Goal: Navigation & Orientation: Find specific page/section

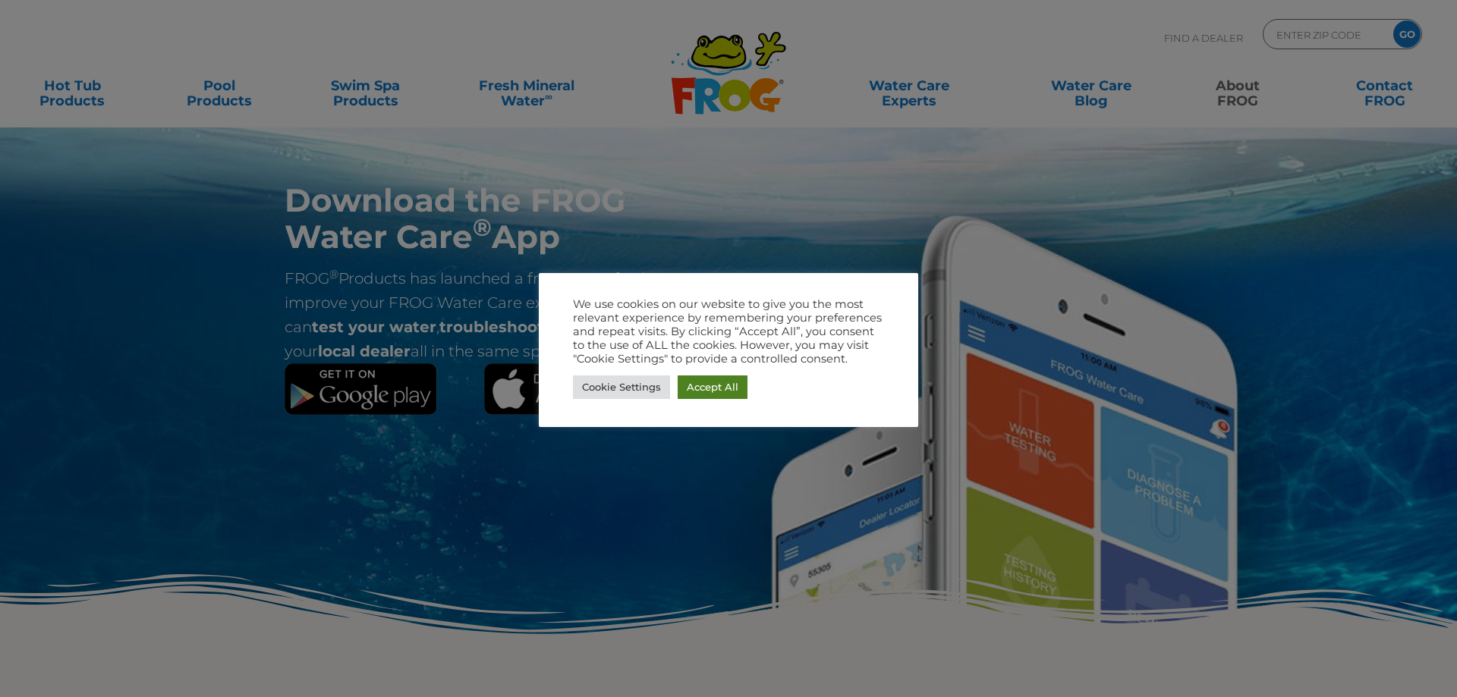
click at [709, 389] on link "Accept All" at bounding box center [713, 388] width 70 height 24
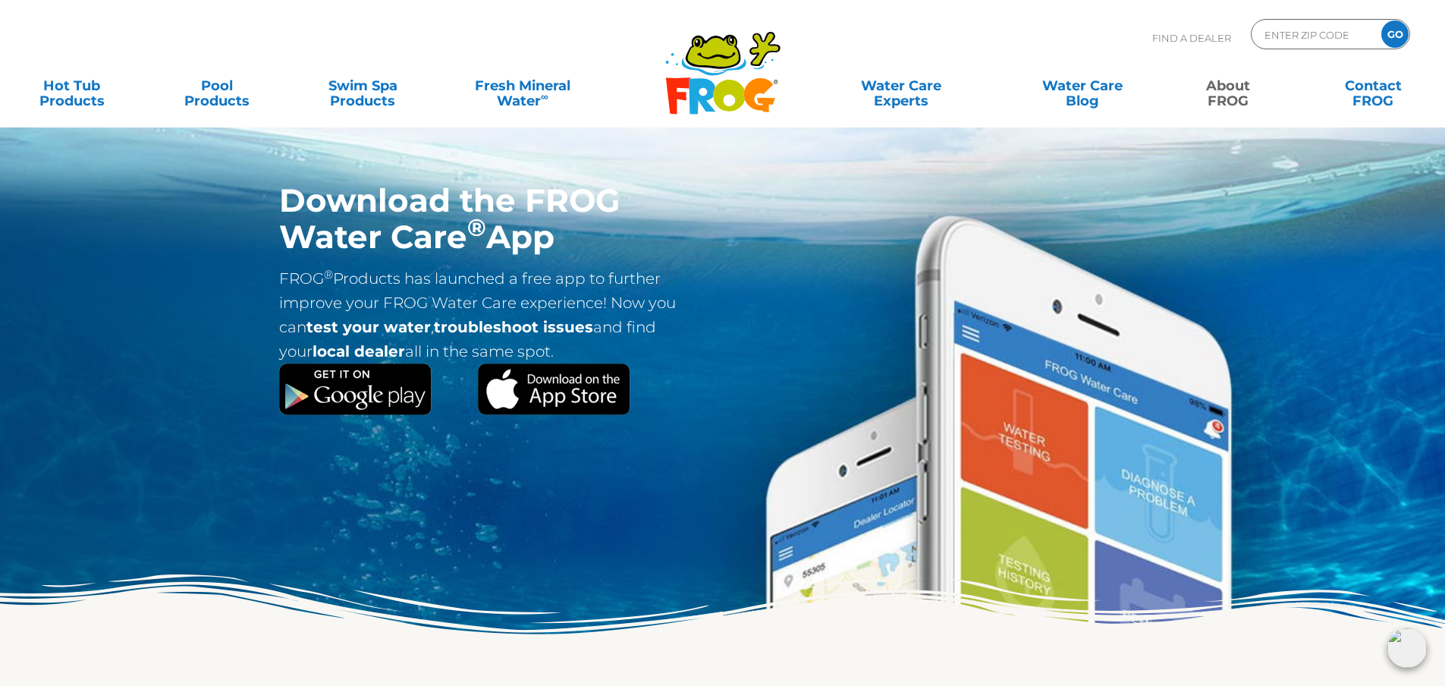
click at [388, 386] on img at bounding box center [355, 389] width 153 height 52
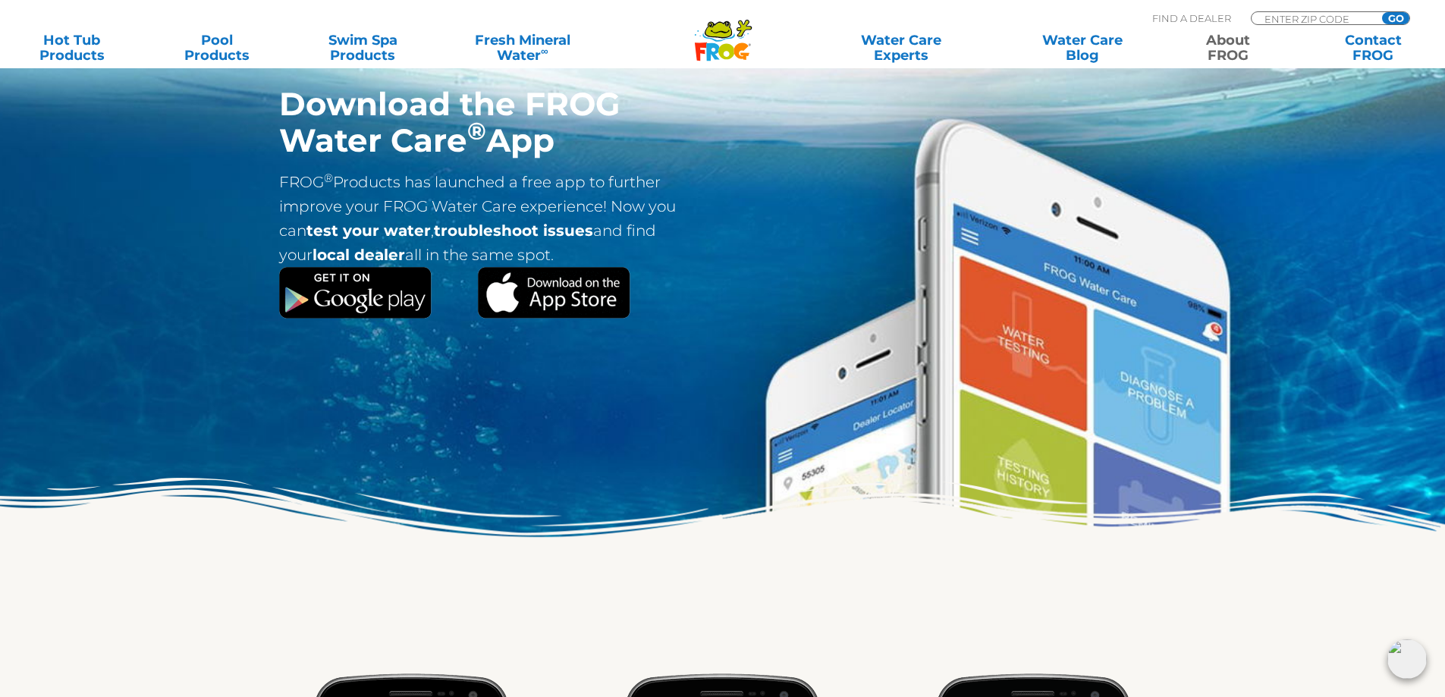
scroll to position [455, 0]
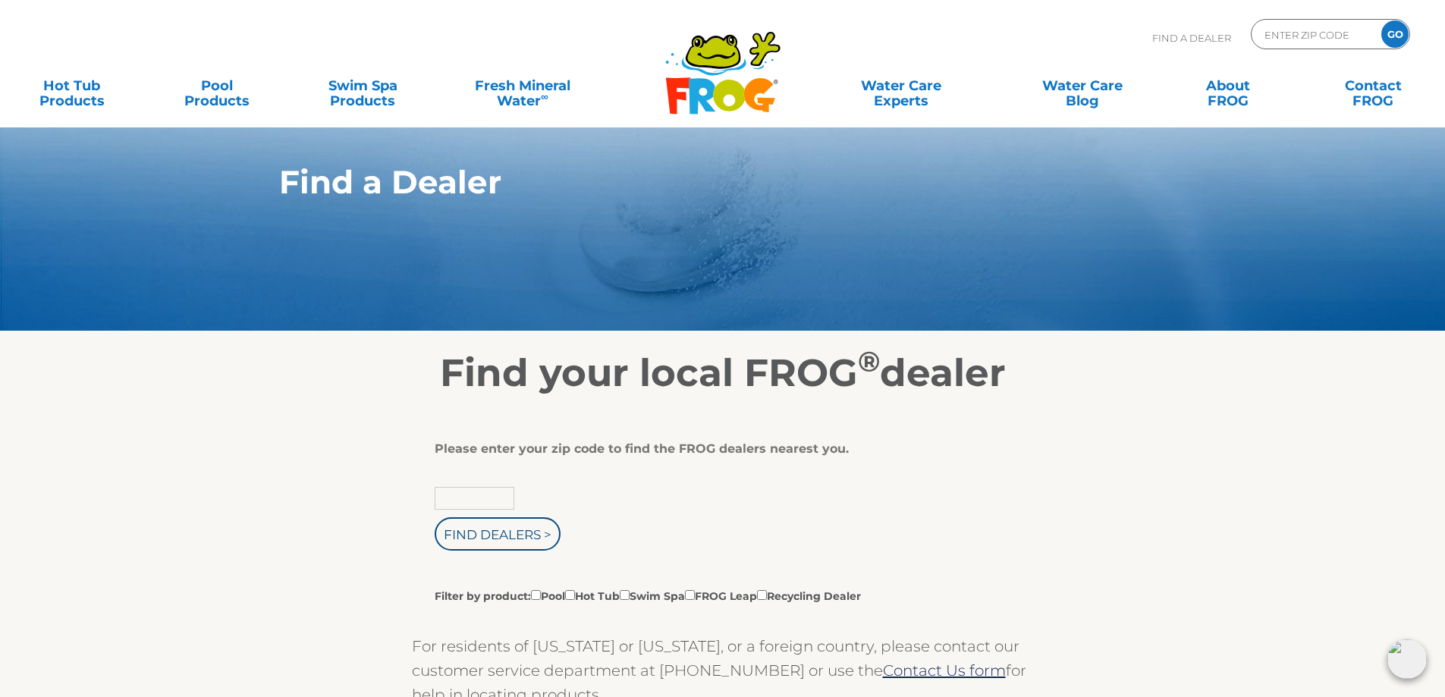
click at [479, 499] on input "text" at bounding box center [475, 498] width 80 height 23
type input "21042"
click at [435, 517] on input "Find Dealers >" at bounding box center [498, 533] width 126 height 33
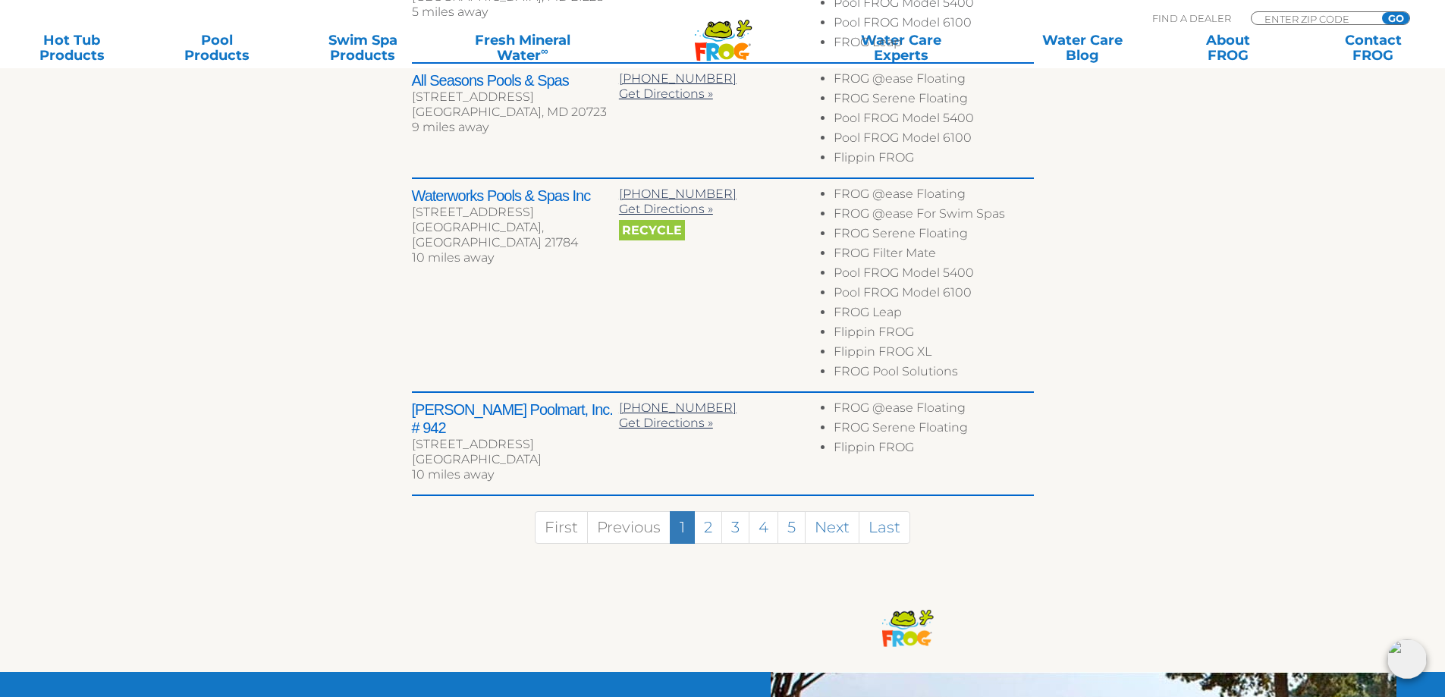
scroll to position [911, 0]
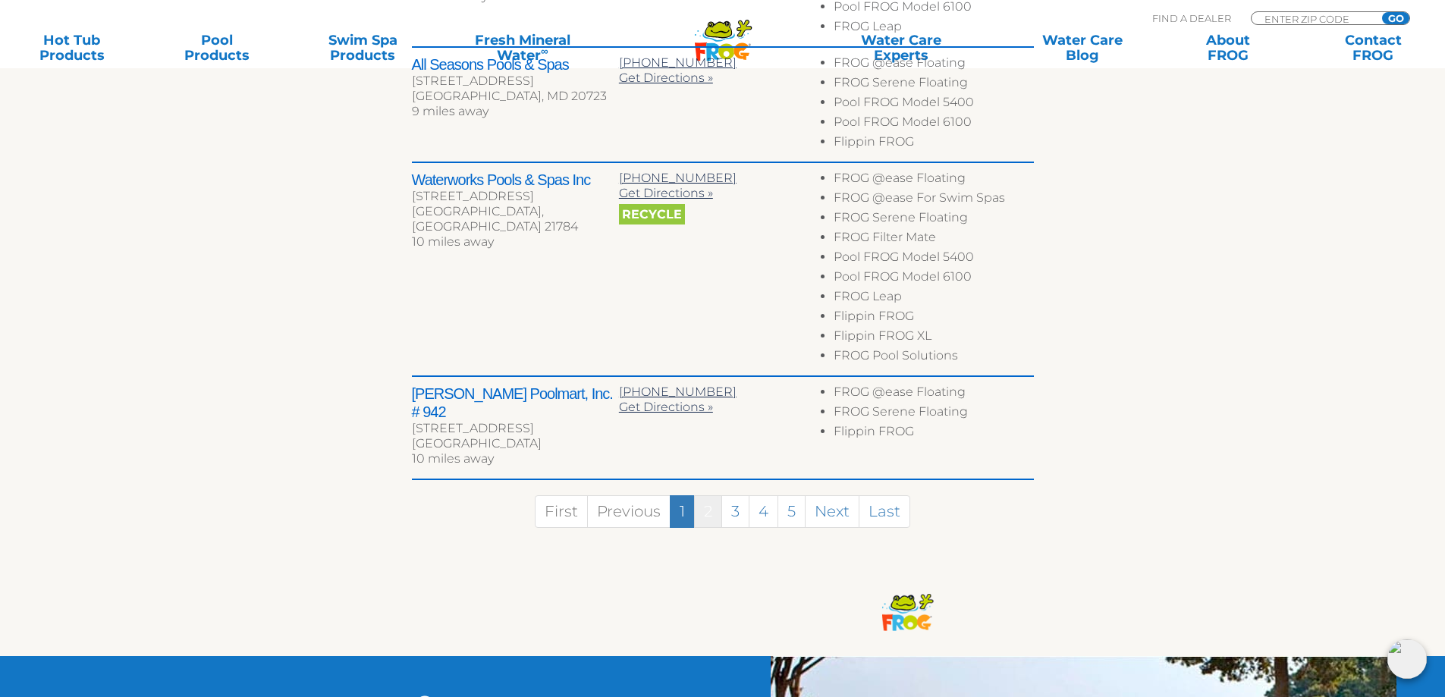
click at [706, 498] on link "2" at bounding box center [708, 511] width 28 height 33
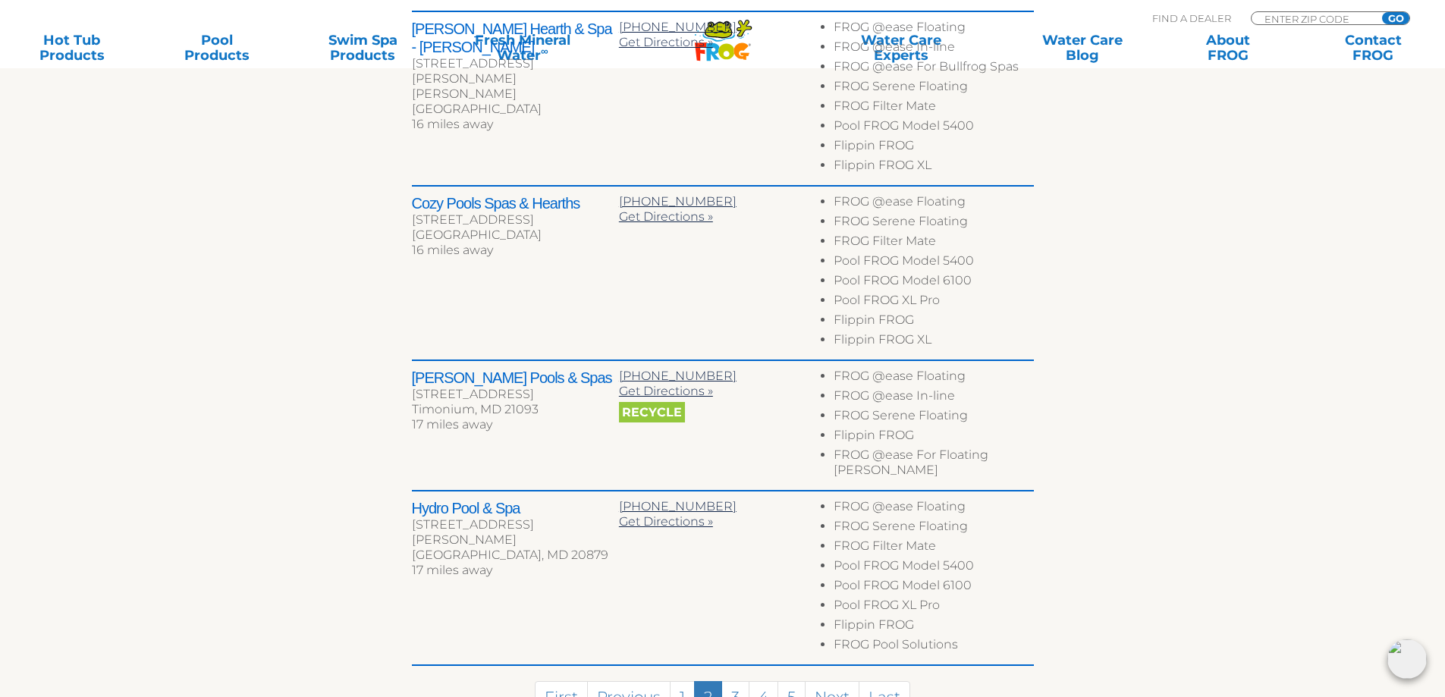
scroll to position [927, 0]
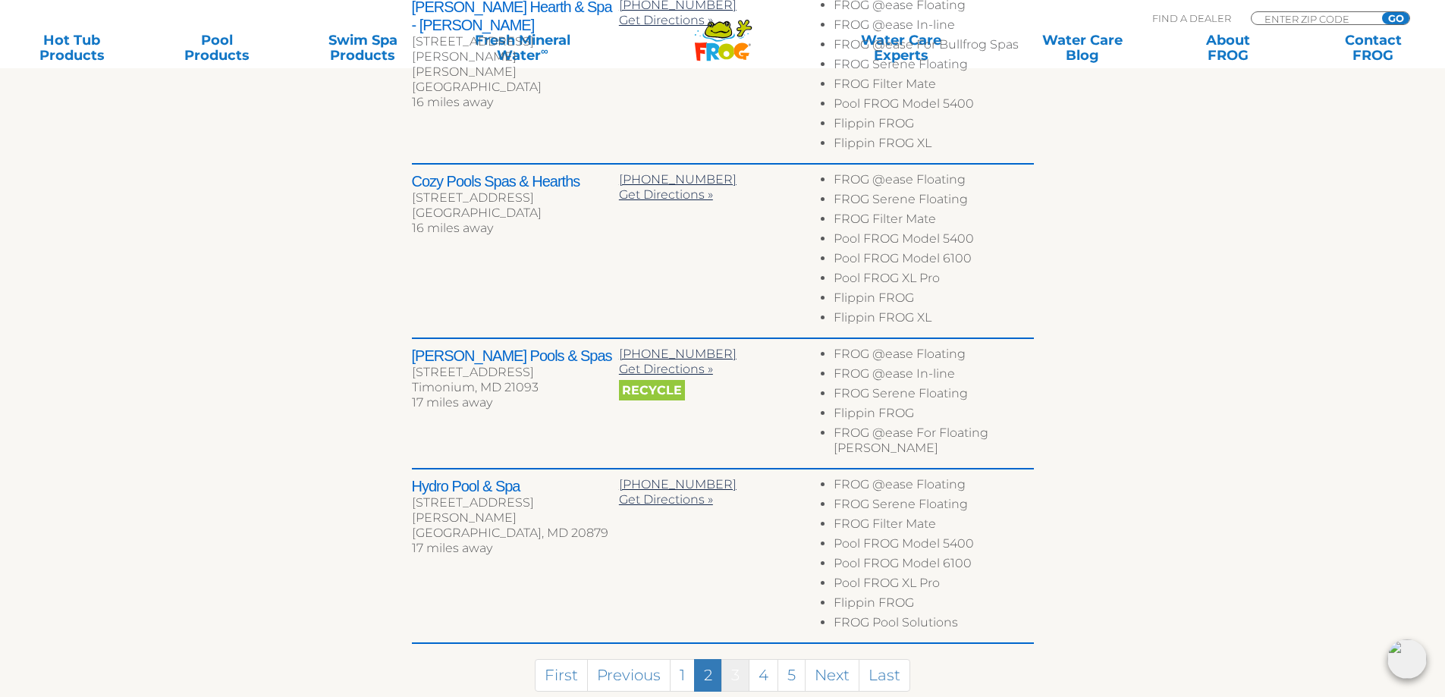
click at [734, 659] on link "3" at bounding box center [736, 675] width 28 height 33
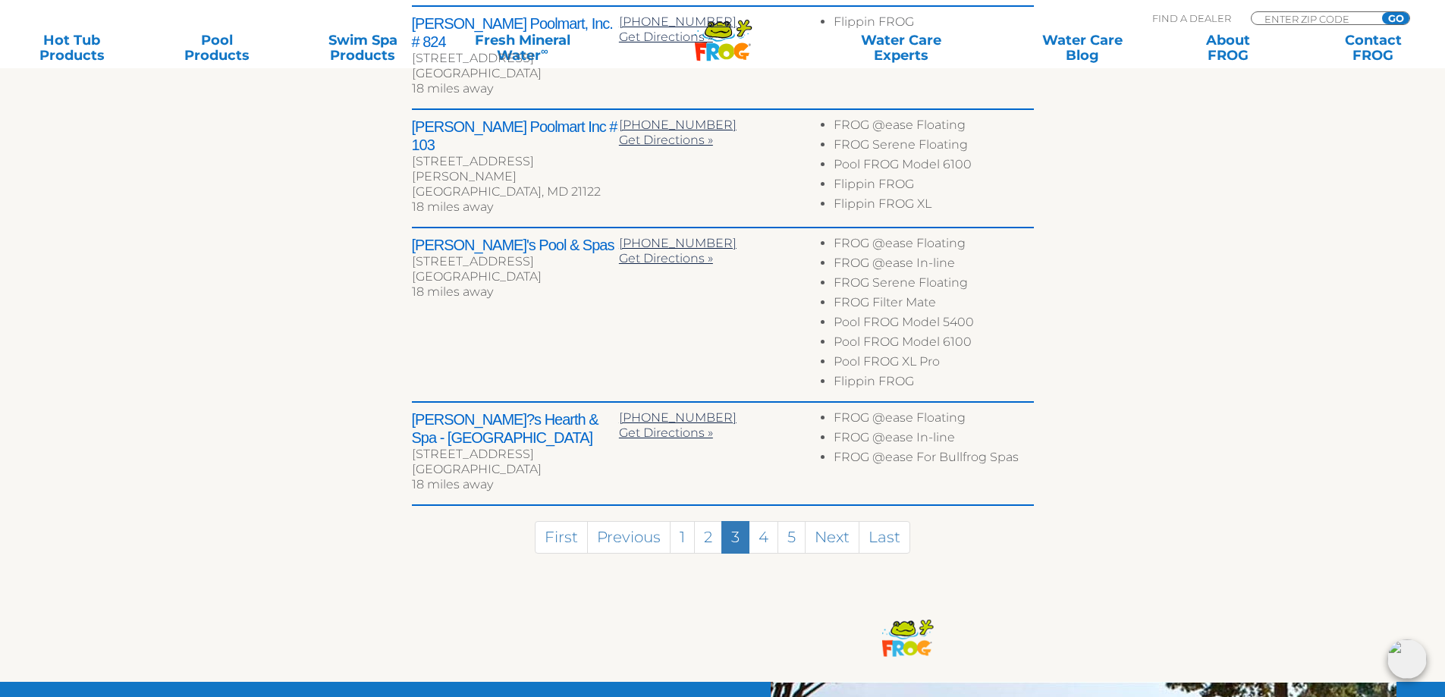
scroll to position [859, 0]
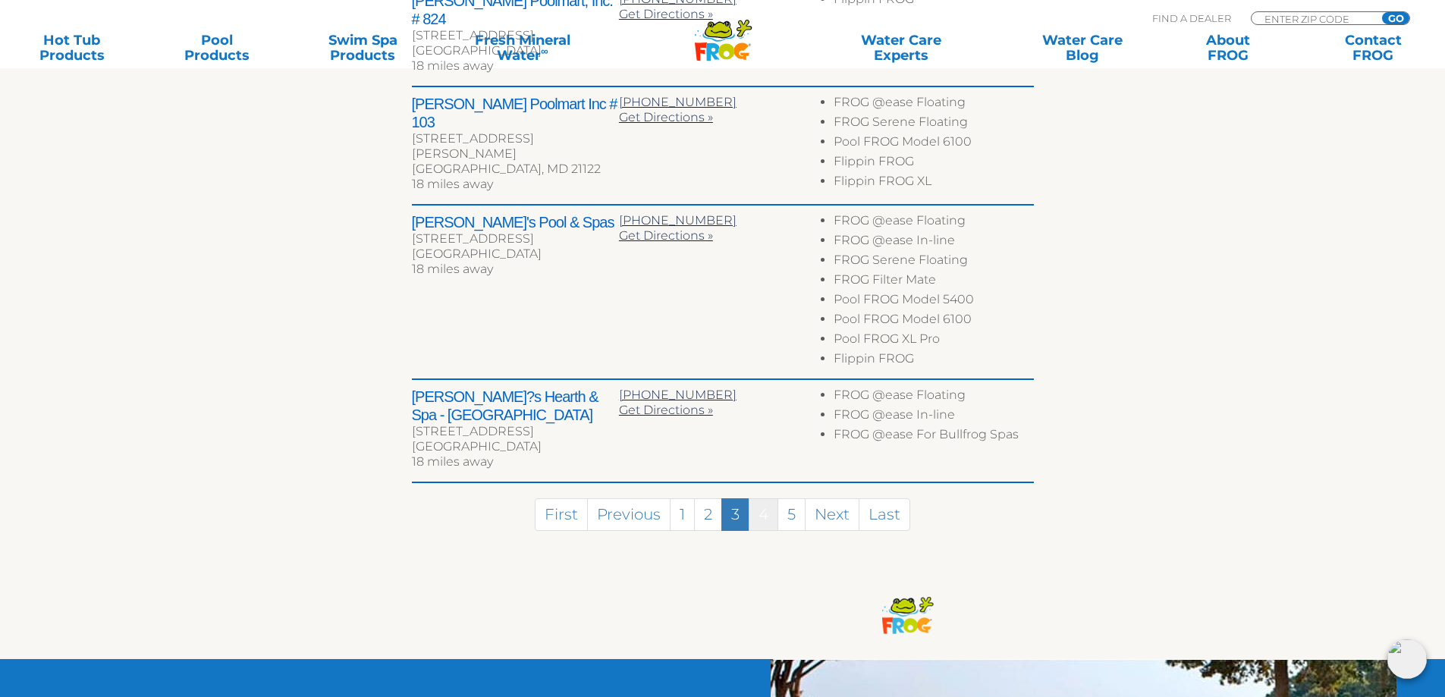
click at [762, 501] on link "4" at bounding box center [764, 514] width 30 height 33
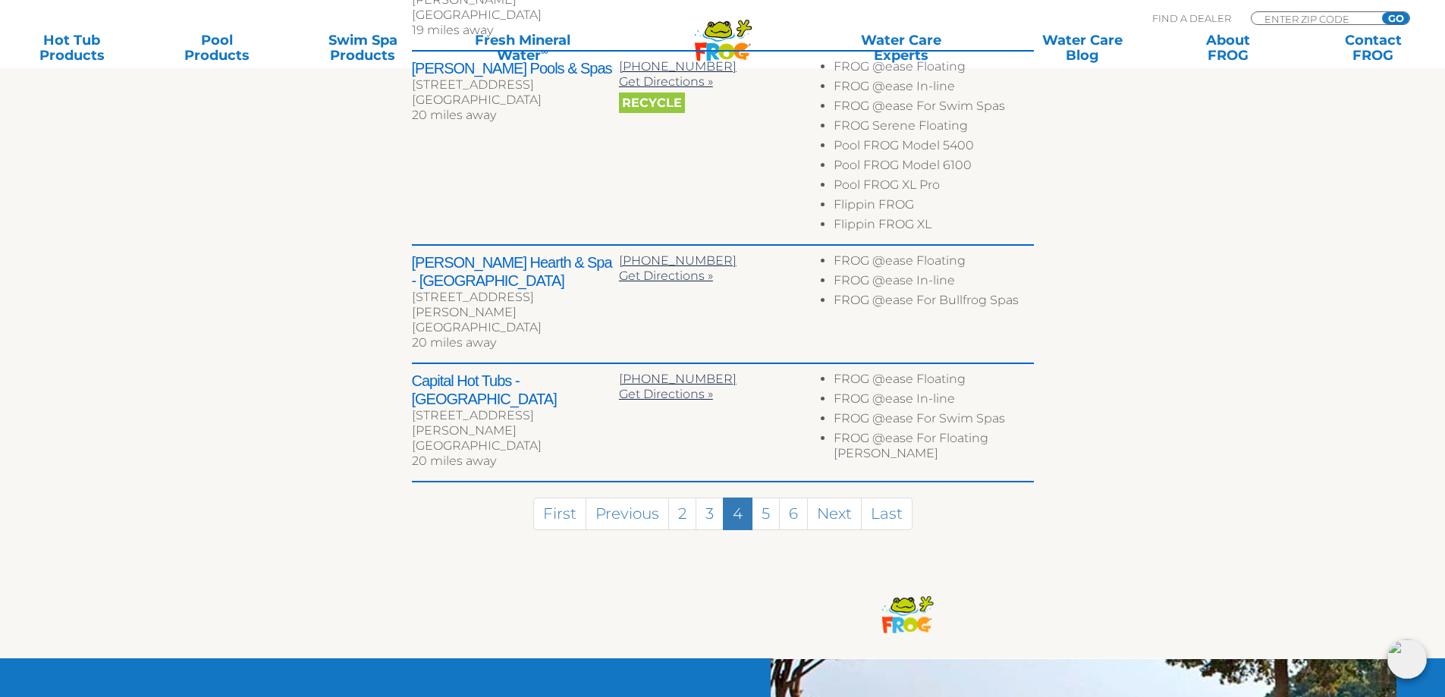
scroll to position [974, 0]
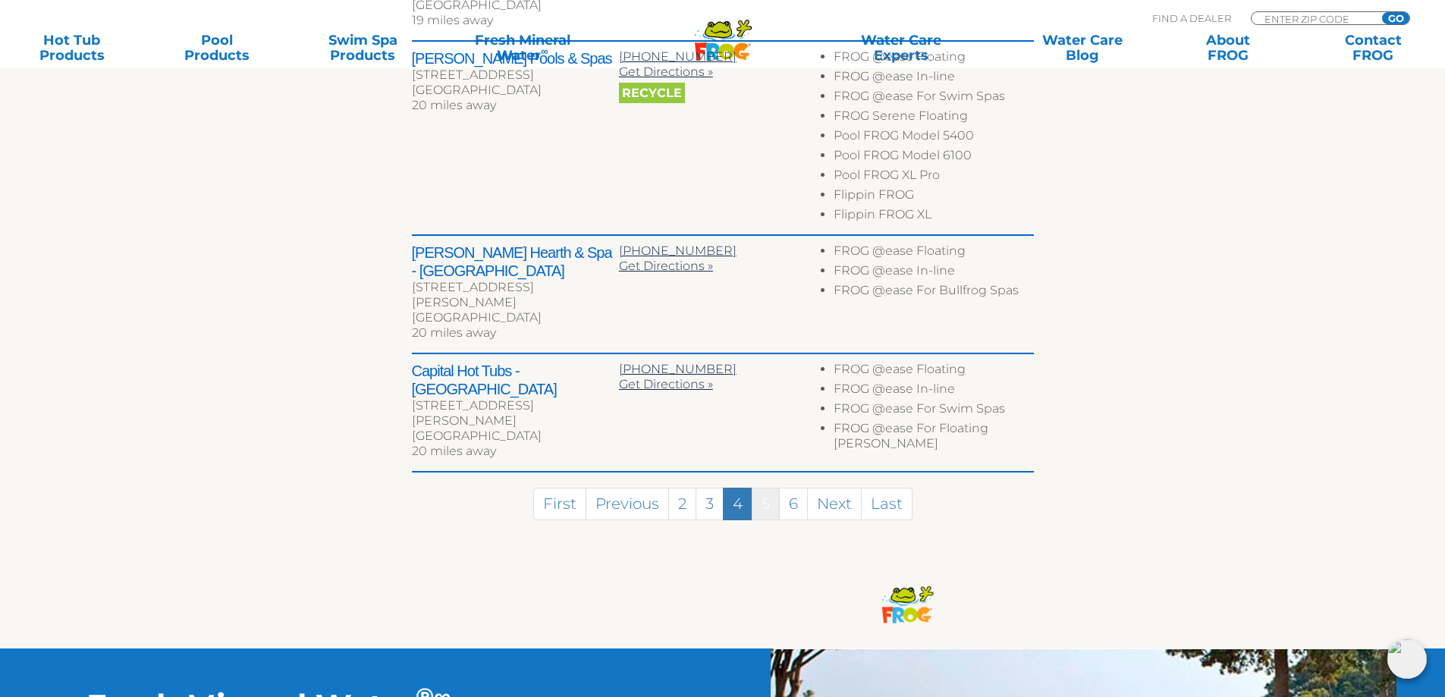
click at [768, 488] on link "5" at bounding box center [766, 504] width 28 height 33
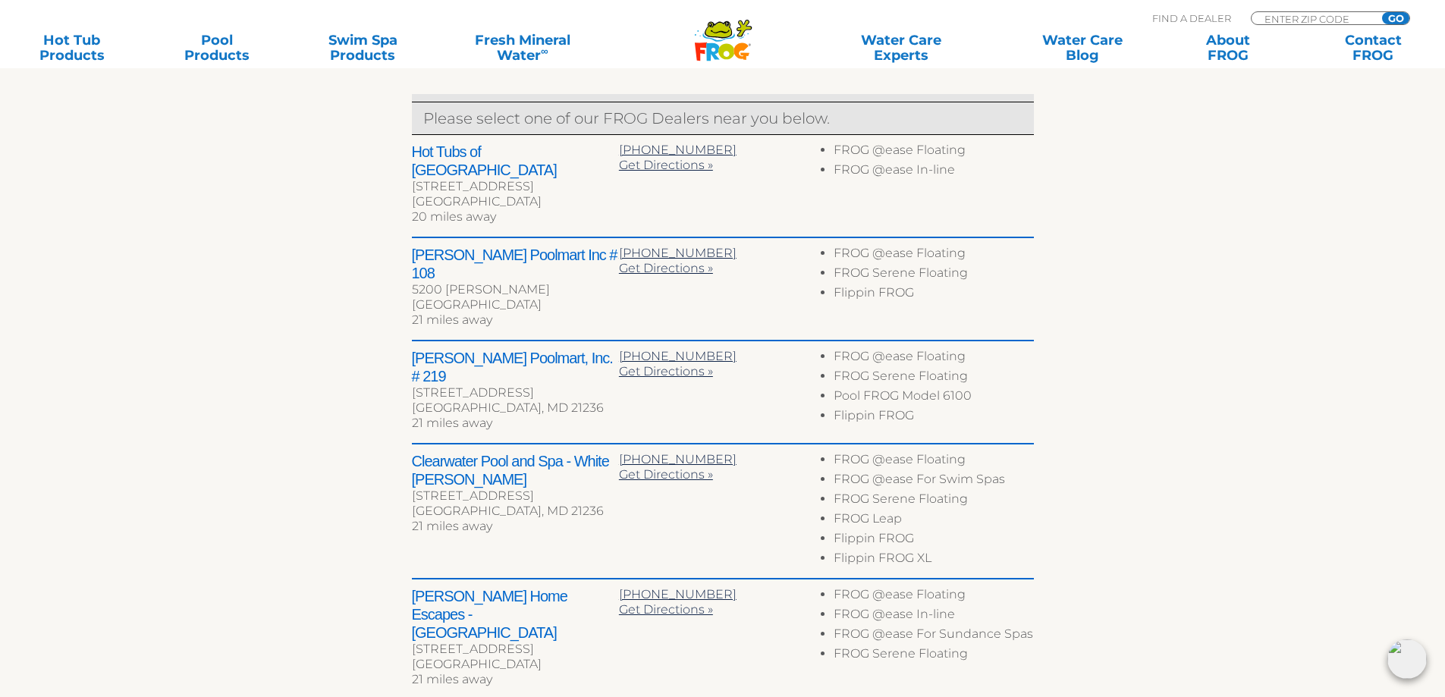
scroll to position [789, 0]
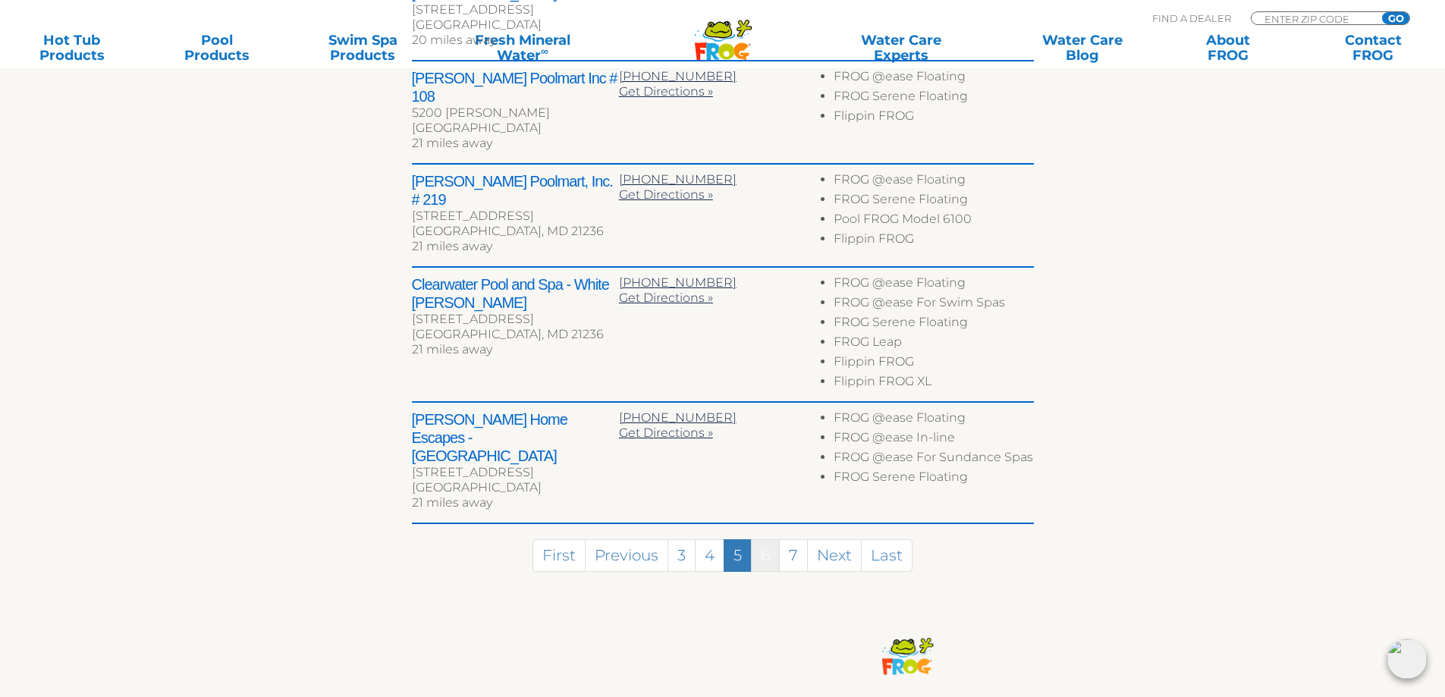
click at [764, 539] on link "6" at bounding box center [765, 555] width 29 height 33
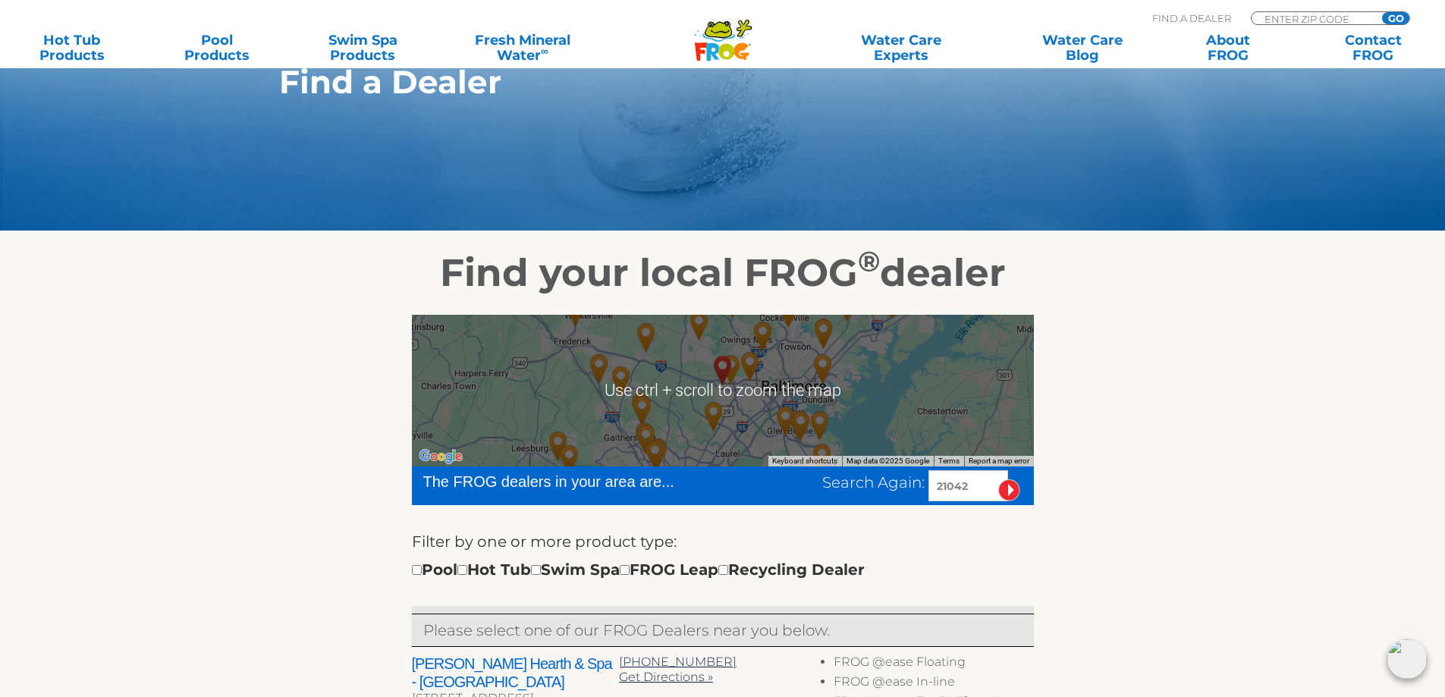
scroll to position [168, 0]
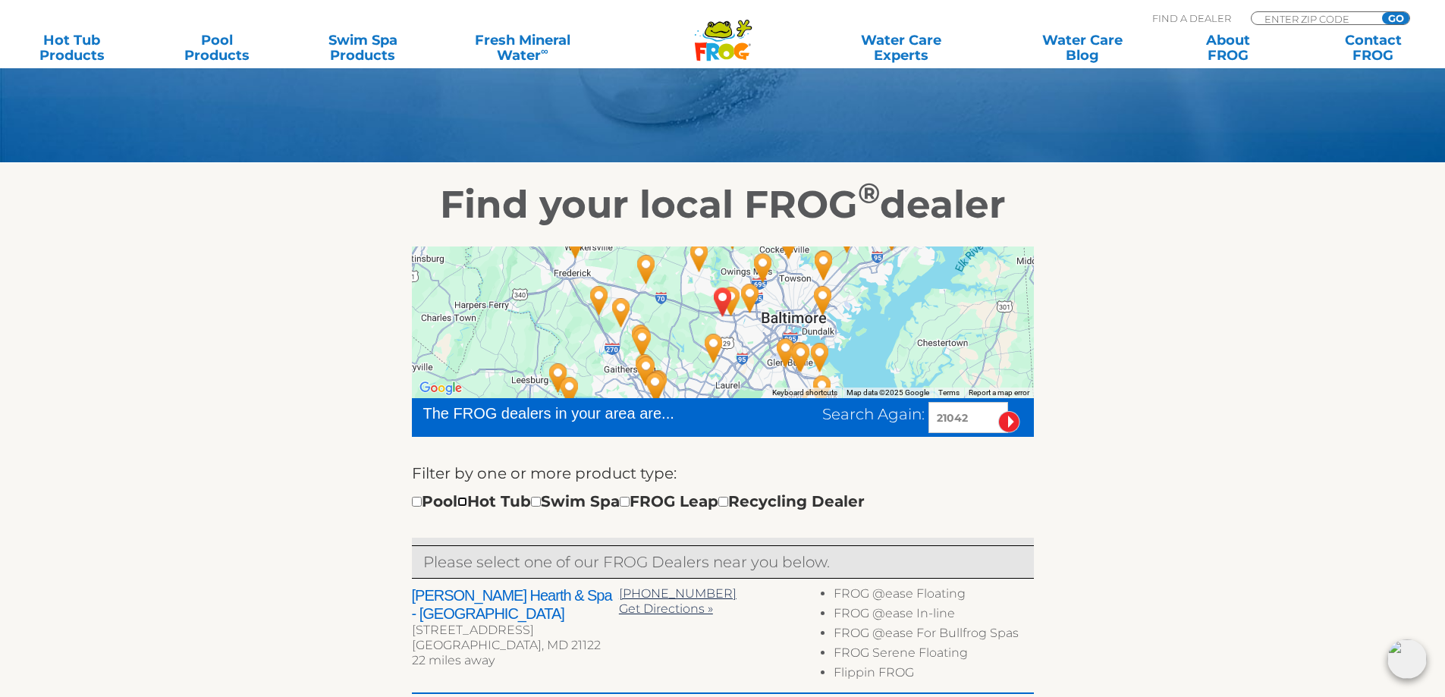
click at [467, 502] on input "checkbox" at bounding box center [463, 502] width 10 height 10
checkbox input "true"
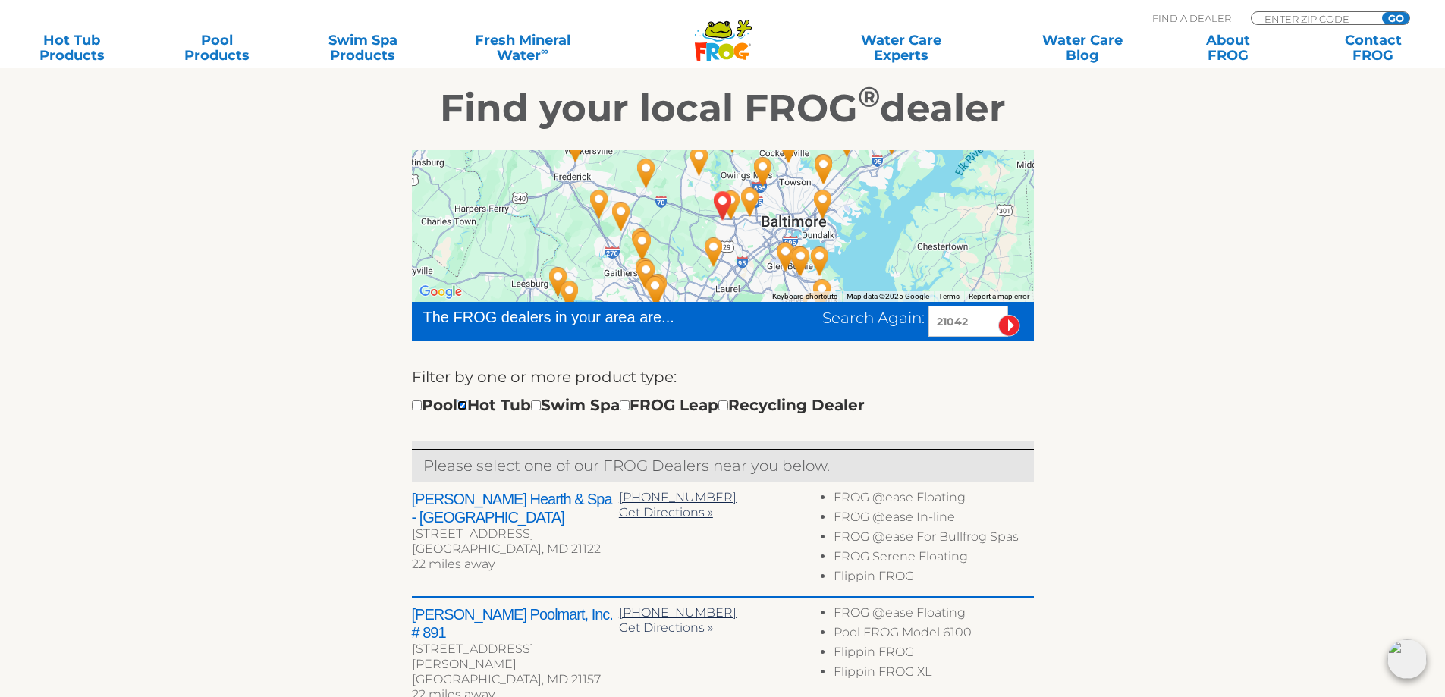
scroll to position [548, 0]
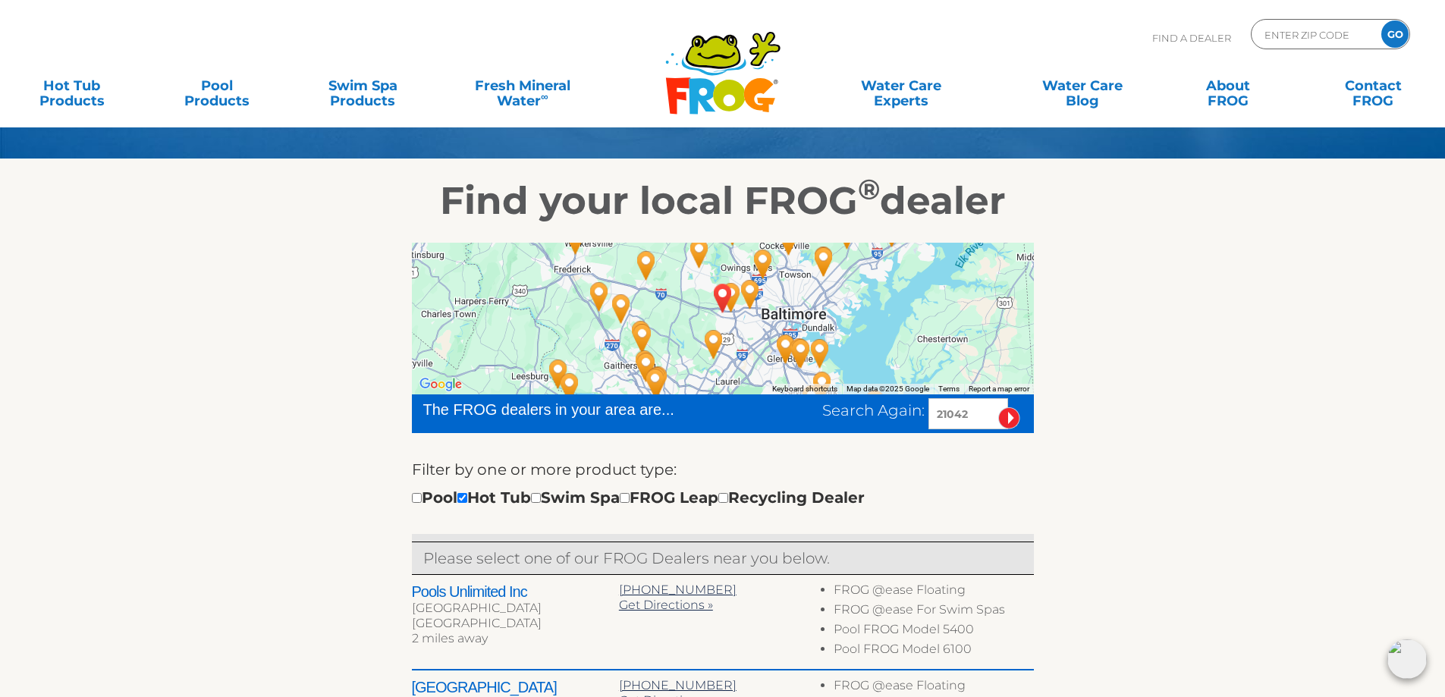
scroll to position [112, 0]
